Goal: Information Seeking & Learning: Find specific fact

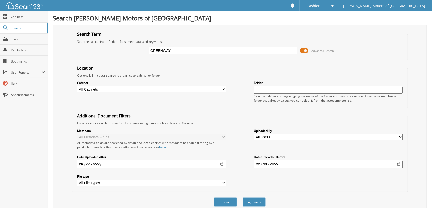
type input "GREENWAY"
click at [243, 197] on button "Search" at bounding box center [254, 201] width 23 height 9
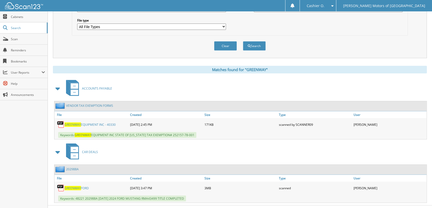
scroll to position [161, 0]
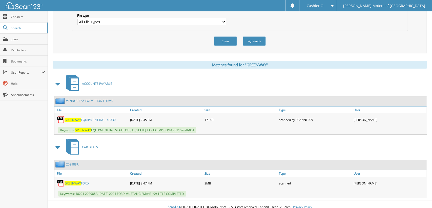
click at [102, 118] on link "GREENWAY EQUIPMENT INC - 40330" at bounding box center [89, 120] width 51 height 4
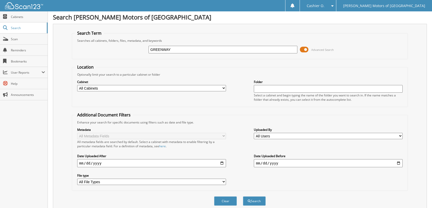
scroll to position [0, 0]
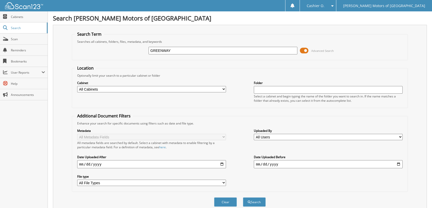
drag, startPoint x: 208, startPoint y: 51, endPoint x: 132, endPoint y: 52, distance: 75.6
click at [132, 52] on div "GREENWAY Advanced Search" at bounding box center [240, 51] width 330 height 14
type input "[PERSON_NAME]"
click at [243, 197] on button "Search" at bounding box center [254, 201] width 23 height 9
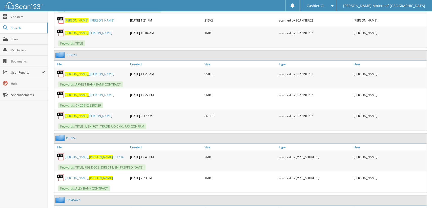
scroll to position [430, 0]
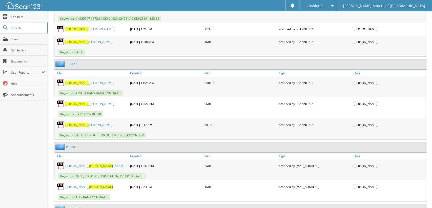
click at [89, 102] on link "[PERSON_NAME] _ [PERSON_NAME]" at bounding box center [89, 104] width 50 height 4
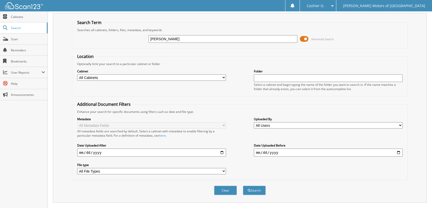
scroll to position [0, 0]
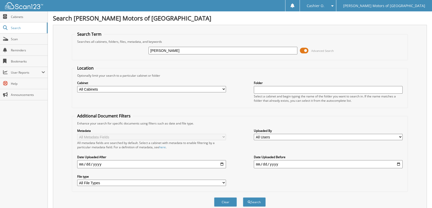
drag, startPoint x: 187, startPoint y: 50, endPoint x: 115, endPoint y: 57, distance: 72.1
click at [116, 57] on fieldset "Search Term Searches all cabinets, folders, files, metadata, and keywords [PERS…" at bounding box center [240, 45] width 336 height 29
type input "T1889O5A"
click at [243, 197] on button "Search" at bounding box center [254, 201] width 23 height 9
drag, startPoint x: 178, startPoint y: 47, endPoint x: 111, endPoint y: 54, distance: 67.1
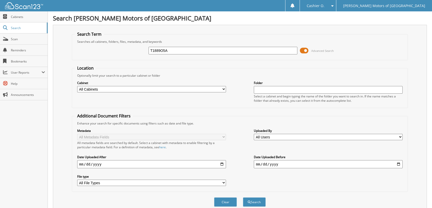
click at [111, 54] on div "T1889O5A Advanced Search" at bounding box center [240, 51] width 330 height 14
click at [9, 15] on link "Cabinets" at bounding box center [24, 16] width 48 height 11
